Goal: Task Accomplishment & Management: Manage account settings

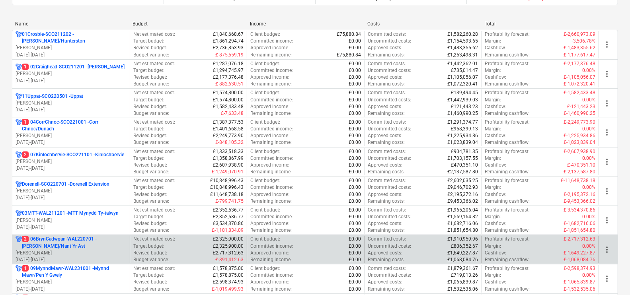
scroll to position [199, 0]
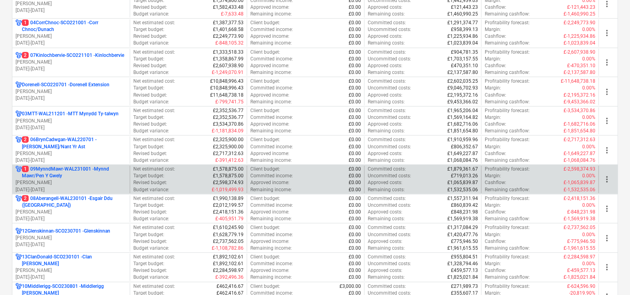
click at [95, 171] on p "1 09MynndMawr-WAL231001 - Mynnd Mawr/Pen Y Gwely" at bounding box center [74, 173] width 105 height 14
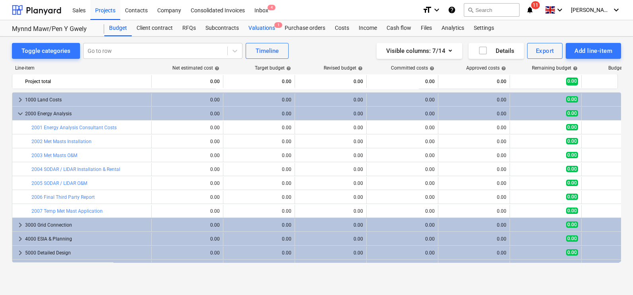
click at [255, 25] on div "Valuations 1" at bounding box center [262, 28] width 36 height 16
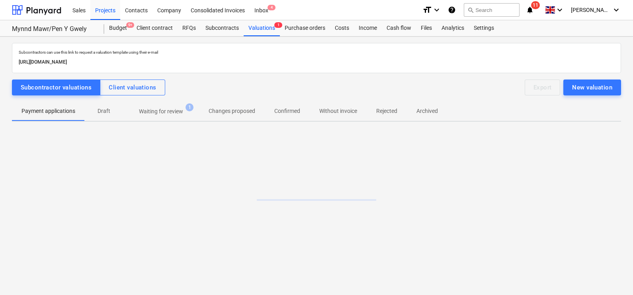
click at [187, 110] on span "1" at bounding box center [189, 107] width 8 height 8
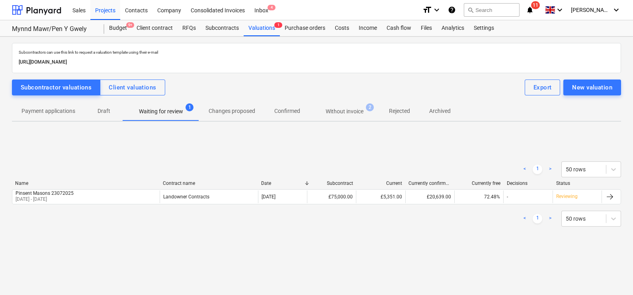
click at [357, 103] on button "Without invoice 2" at bounding box center [345, 111] width 70 height 19
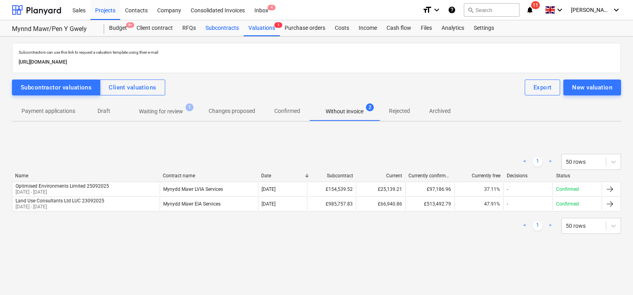
click at [228, 21] on div "Subcontracts" at bounding box center [222, 28] width 43 height 16
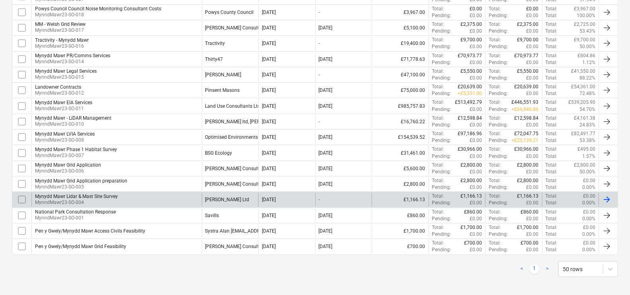
scroll to position [149, 0]
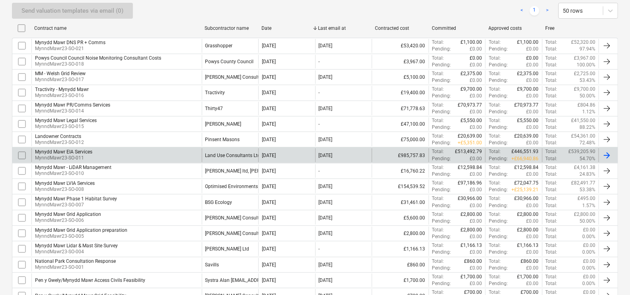
click at [224, 153] on div "Land Use Consultants Ltd LUC" at bounding box center [237, 156] width 65 height 6
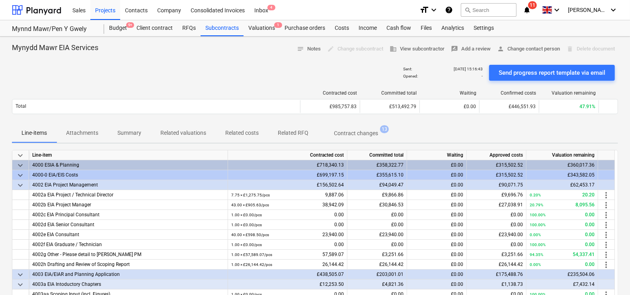
drag, startPoint x: 382, startPoint y: 131, endPoint x: 373, endPoint y: 131, distance: 8.8
click at [382, 131] on span "13" at bounding box center [384, 129] width 9 height 8
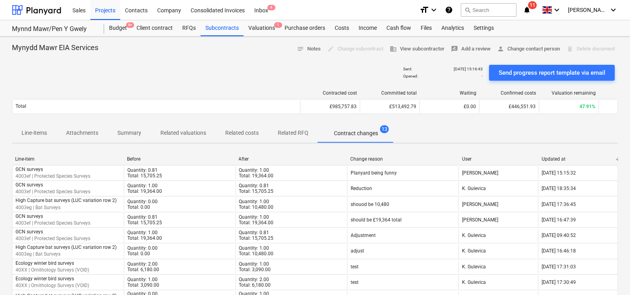
click at [115, 135] on span "Summary" at bounding box center [129, 133] width 43 height 13
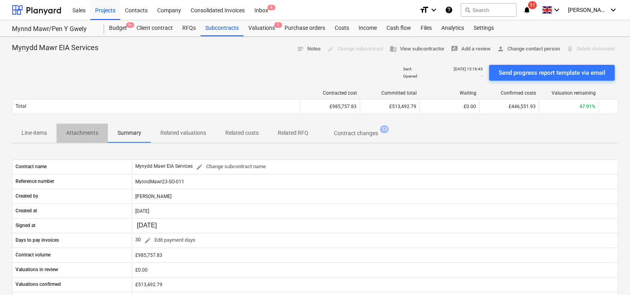
click at [84, 129] on p "Attachments" at bounding box center [82, 133] width 32 height 8
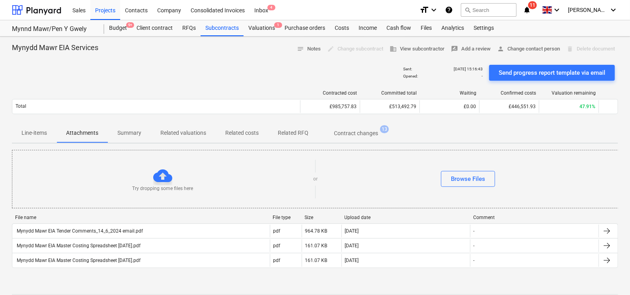
click at [36, 132] on p "Line-items" at bounding box center [33, 133] width 25 height 8
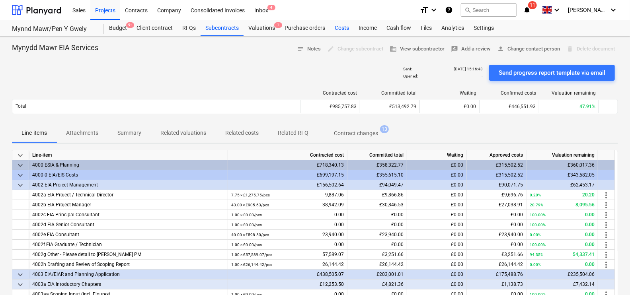
click at [340, 25] on div "Costs" at bounding box center [342, 28] width 24 height 16
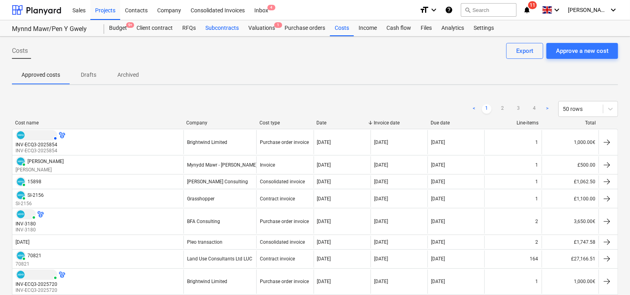
click at [240, 26] on div "Subcontracts" at bounding box center [222, 28] width 43 height 16
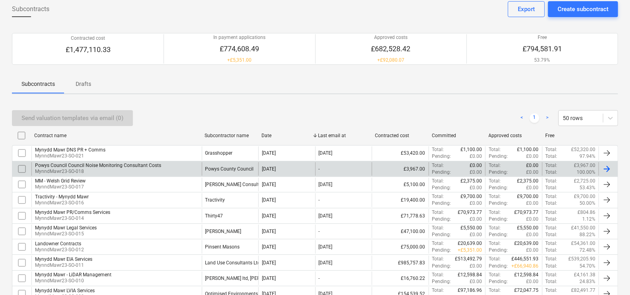
scroll to position [99, 0]
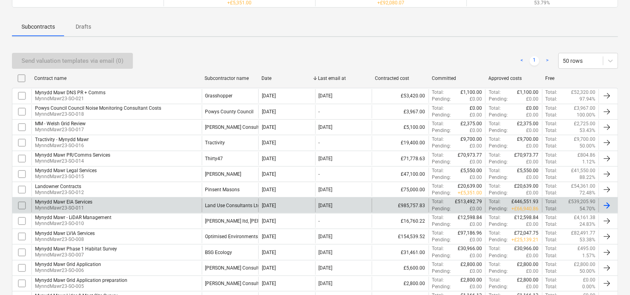
click at [259, 208] on div "[DATE]" at bounding box center [286, 206] width 57 height 14
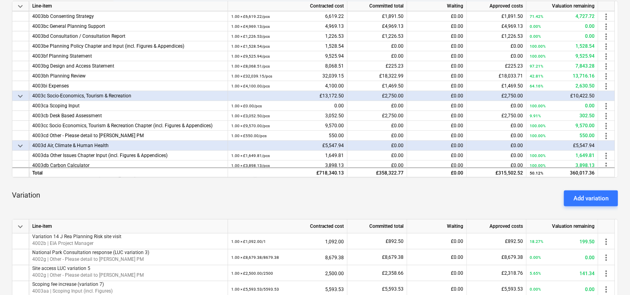
scroll to position [298, 0]
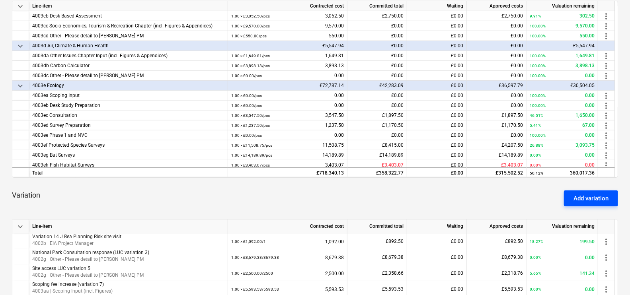
click at [601, 204] on button "Add variation" at bounding box center [591, 199] width 54 height 16
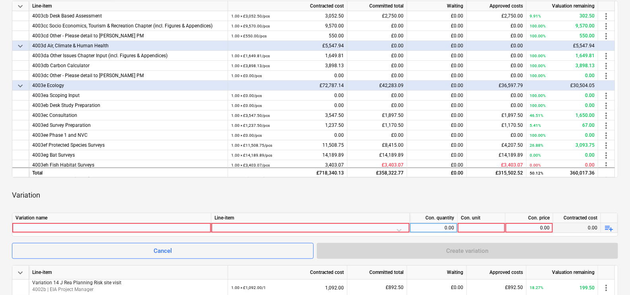
click at [107, 232] on div at bounding box center [112, 228] width 192 height 10
type input "variation 37 ad hoc ecological advice and pm"
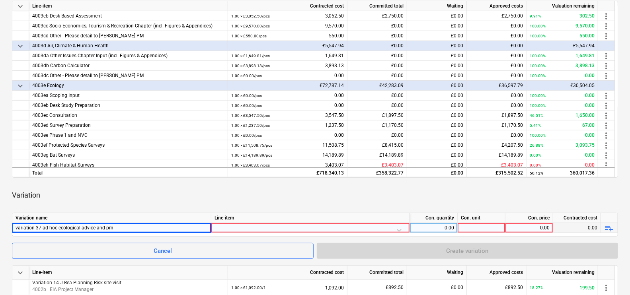
click at [241, 230] on div at bounding box center [310, 230] width 192 height 14
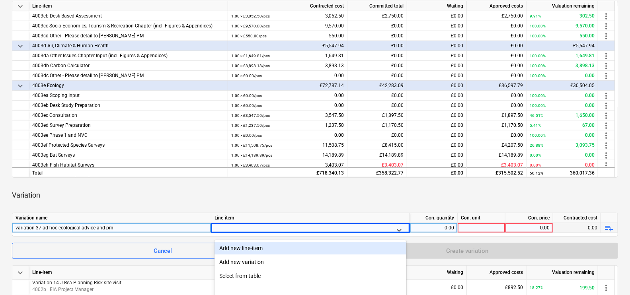
scroll to position [218, 0]
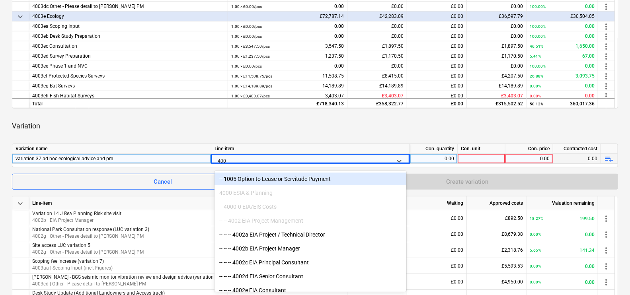
type input "4003"
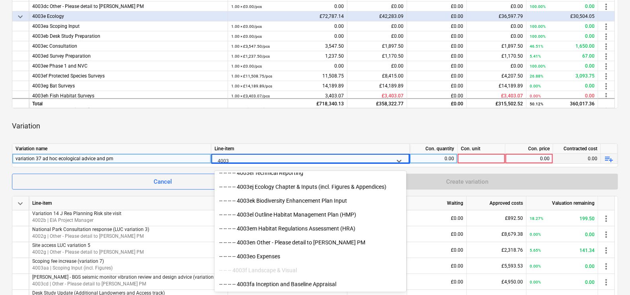
scroll to position [497, 0]
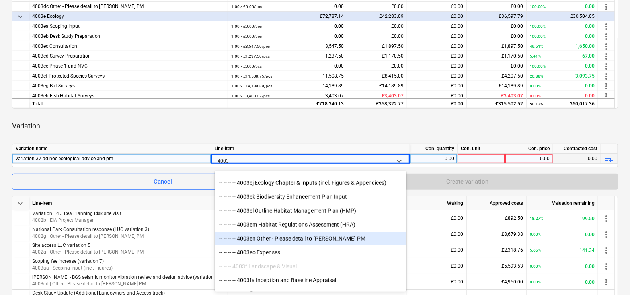
click at [276, 244] on div "-- -- -- -- 4003en Other - Please detail to [PERSON_NAME] PM" at bounding box center [310, 238] width 192 height 13
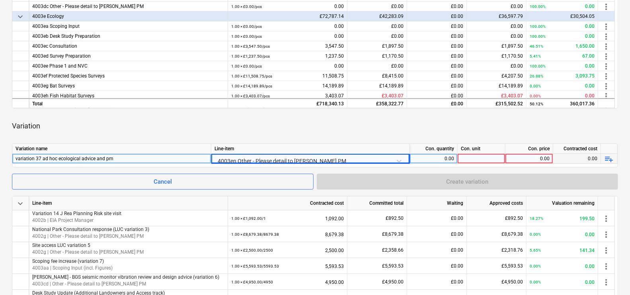
click at [434, 161] on div "0.00" at bounding box center [433, 159] width 41 height 10
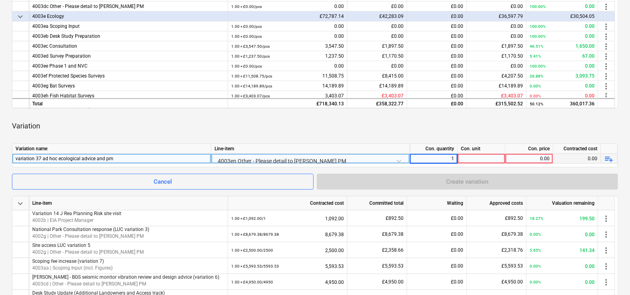
type input "1"
click at [493, 161] on div at bounding box center [482, 159] width 48 height 10
type input "1"
click at [518, 158] on div "0.00" at bounding box center [529, 159] width 41 height 10
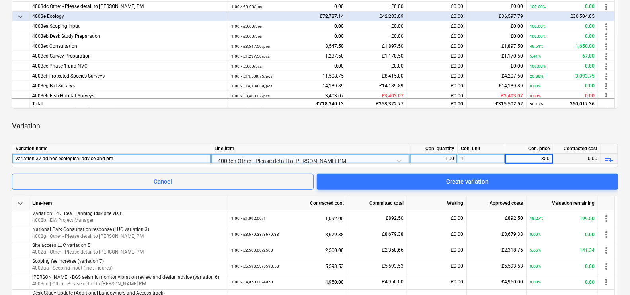
type input "3500"
click at [554, 105] on div "50.12% 360,017.36" at bounding box center [562, 104] width 65 height 10
click at [509, 119] on div "Variation" at bounding box center [315, 126] width 606 height 22
click at [450, 192] on div "keyboard_arrow_down Line-item Contracted cost Committed total Waiting Approved …" at bounding box center [315, 170] width 606 height 477
click at [453, 173] on div at bounding box center [315, 171] width 606 height 6
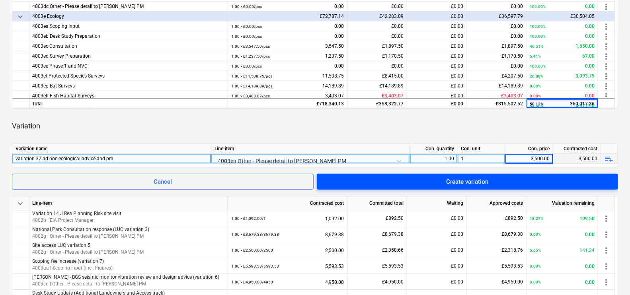
click at [450, 175] on button "Create variation" at bounding box center [467, 182] width 301 height 16
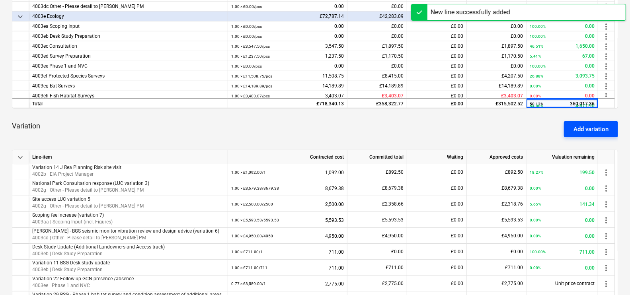
click at [599, 136] on button "Add variation" at bounding box center [591, 129] width 54 height 16
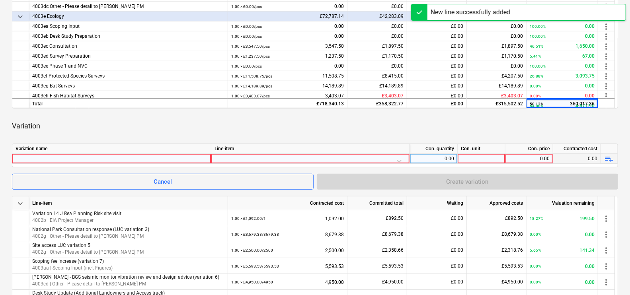
click at [171, 158] on div at bounding box center [112, 159] width 192 height 10
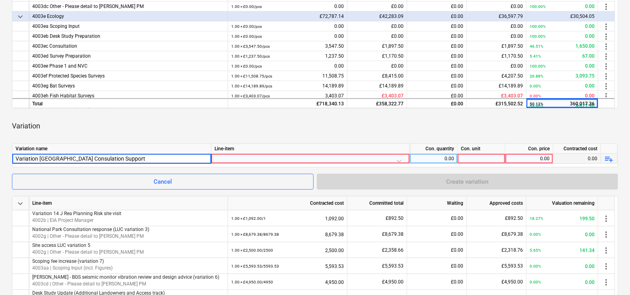
click at [86, 160] on input "Variation [GEOGRAPHIC_DATA] Consulation Support" at bounding box center [111, 159] width 199 height 10
click at [105, 160] on input "Variation [GEOGRAPHIC_DATA] Consulation Support" at bounding box center [111, 159] width 199 height 10
type input "Variation 38 National Park Consultation Support"
click at [251, 163] on div at bounding box center [310, 159] width 199 height 10
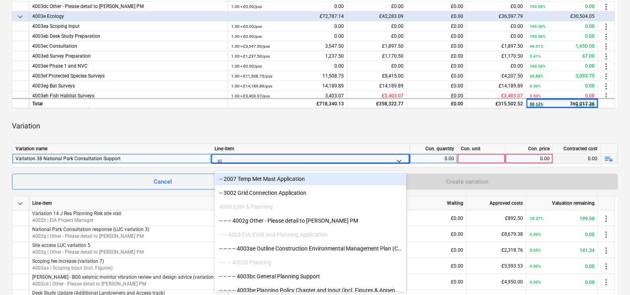
type input "pla"
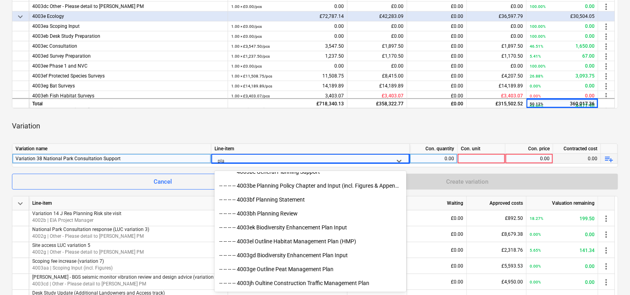
scroll to position [49, 0]
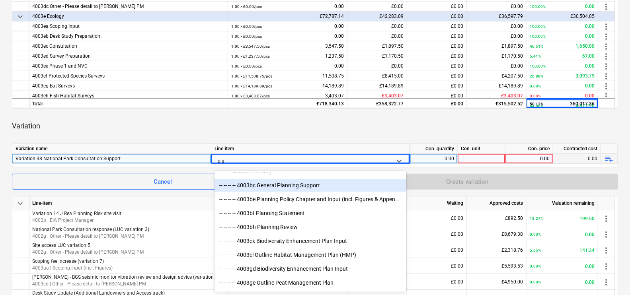
click at [290, 189] on div "-- -- -- -- 4003bc General Planning Support" at bounding box center [310, 185] width 192 height 13
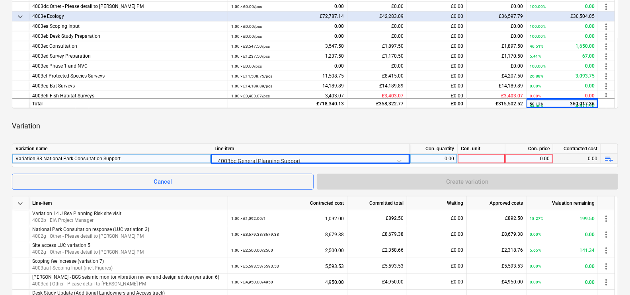
click at [436, 161] on div "0.00" at bounding box center [433, 159] width 41 height 10
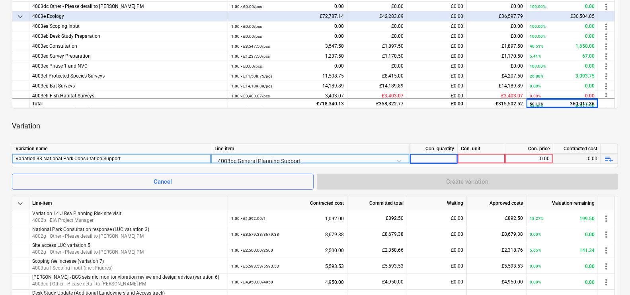
type input "1"
click at [508, 156] on div "0.00" at bounding box center [529, 159] width 48 height 10
click at [479, 159] on div at bounding box center [482, 159] width 48 height 10
click at [537, 159] on div "0.00" at bounding box center [529, 159] width 41 height 10
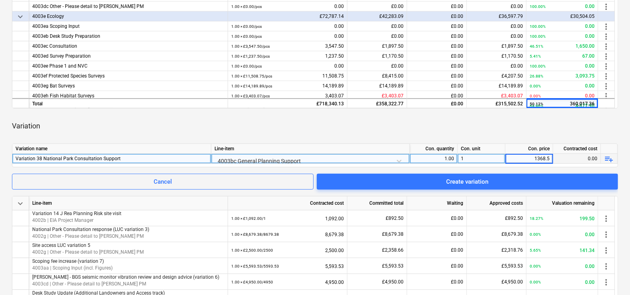
type input "1368.50"
click at [540, 133] on div "Variation" at bounding box center [315, 126] width 606 height 22
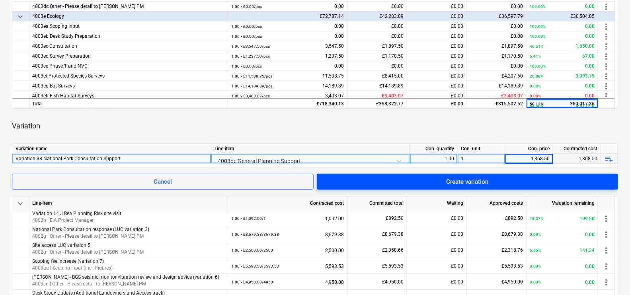
click at [541, 182] on span "Create variation" at bounding box center [467, 182] width 282 height 10
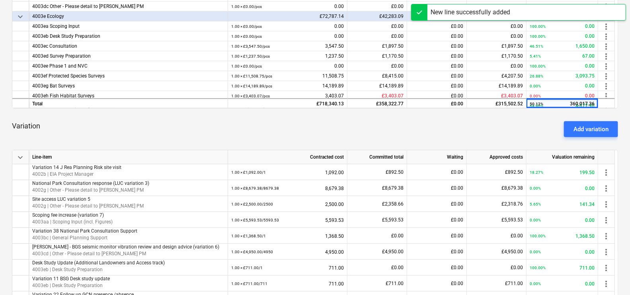
click at [590, 139] on div "Variation Add variation" at bounding box center [315, 129] width 606 height 29
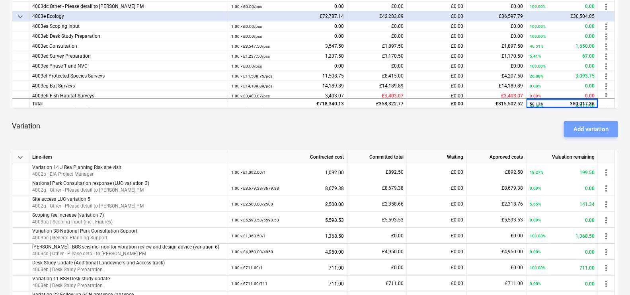
click at [595, 125] on div "Add variation" at bounding box center [590, 129] width 35 height 10
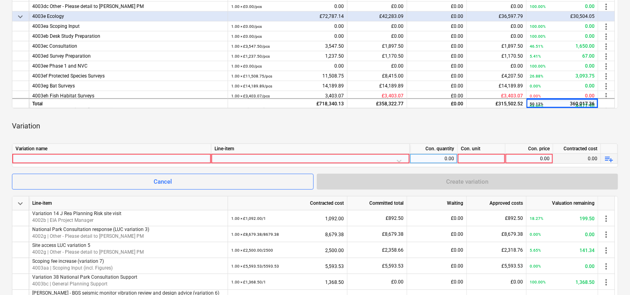
click at [199, 157] on div at bounding box center [112, 159] width 192 height 10
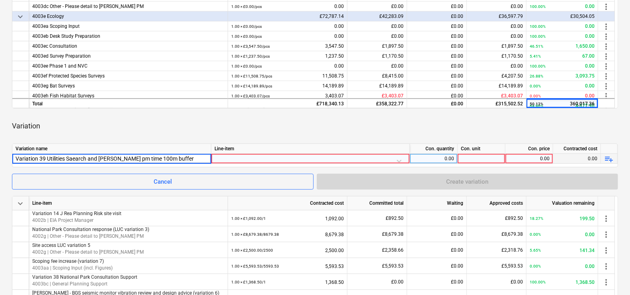
type input "Variation 39 Utilities Saearch and [PERSON_NAME] pm time 100m buffer"
click at [275, 161] on div at bounding box center [310, 161] width 192 height 14
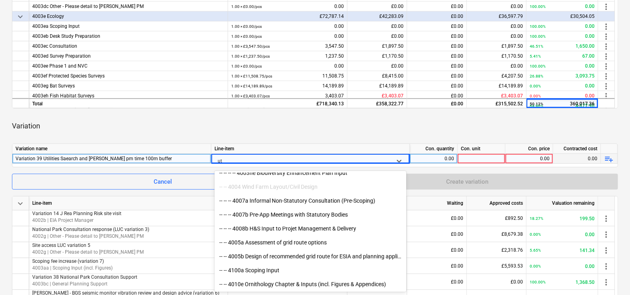
scroll to position [452, 0]
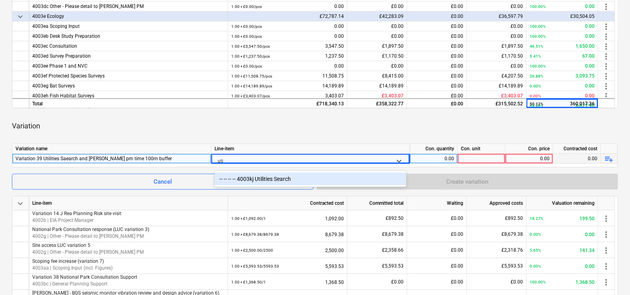
type input "util"
click at [322, 177] on div "-- -- -- -- 4003kj Utilities Search" at bounding box center [310, 179] width 192 height 13
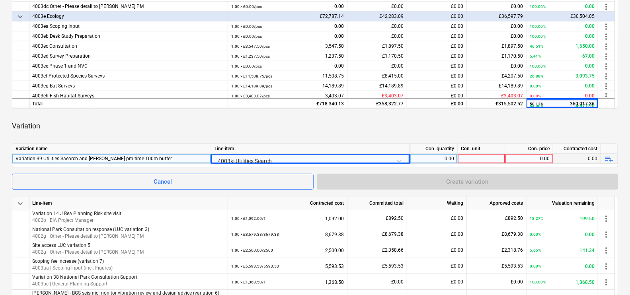
click at [446, 160] on div "0.00" at bounding box center [433, 159] width 41 height 10
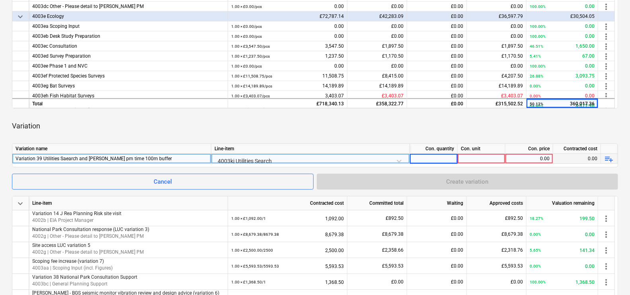
type input "1"
click at [462, 159] on div at bounding box center [482, 159] width 48 height 10
type input "1"
click at [529, 158] on div "0.00" at bounding box center [529, 159] width 41 height 10
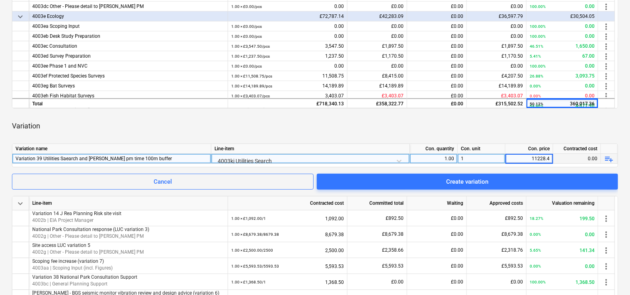
type input "11228.45"
click at [540, 111] on div "keyboard_arrow_down Line-item Contracted cost Committed total Waiting Approved …" at bounding box center [315, 170] width 606 height 477
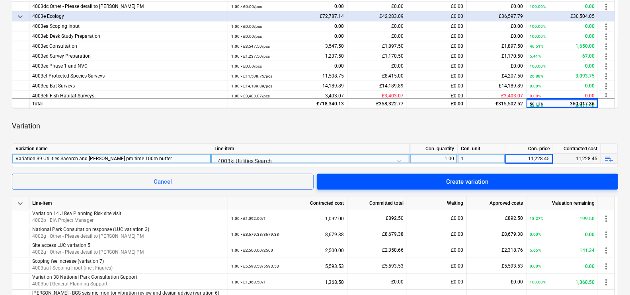
click at [541, 177] on span "Create variation" at bounding box center [467, 182] width 282 height 10
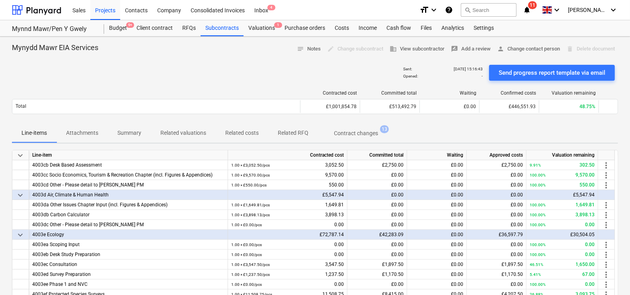
drag, startPoint x: 514, startPoint y: 78, endPoint x: 516, endPoint y: 74, distance: 4.8
click at [514, 79] on button "Send progress report template via email" at bounding box center [552, 73] width 126 height 16
